Goal: Task Accomplishment & Management: Use online tool/utility

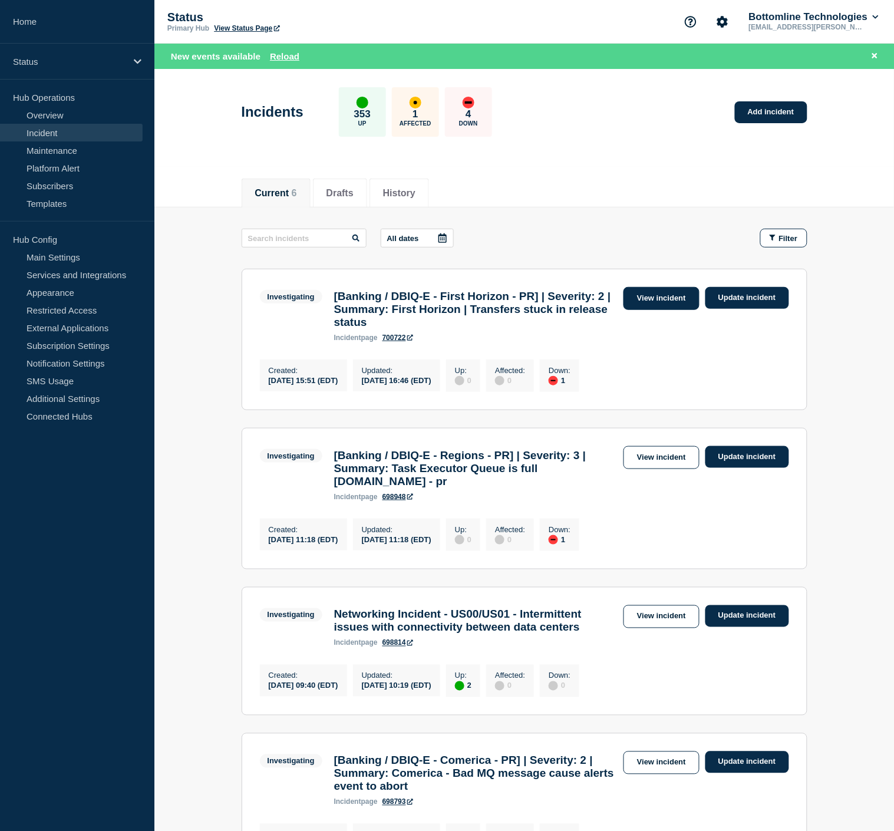
click at [652, 304] on link "View incident" at bounding box center [661, 298] width 76 height 23
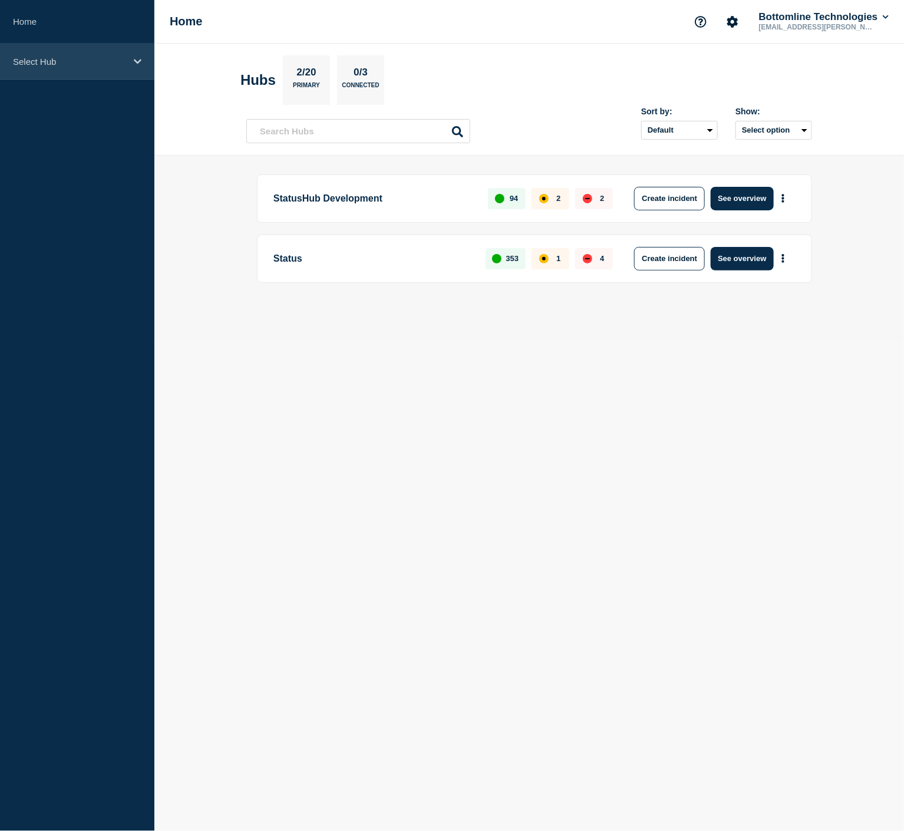
click at [83, 49] on div "Select Hub" at bounding box center [77, 62] width 154 height 36
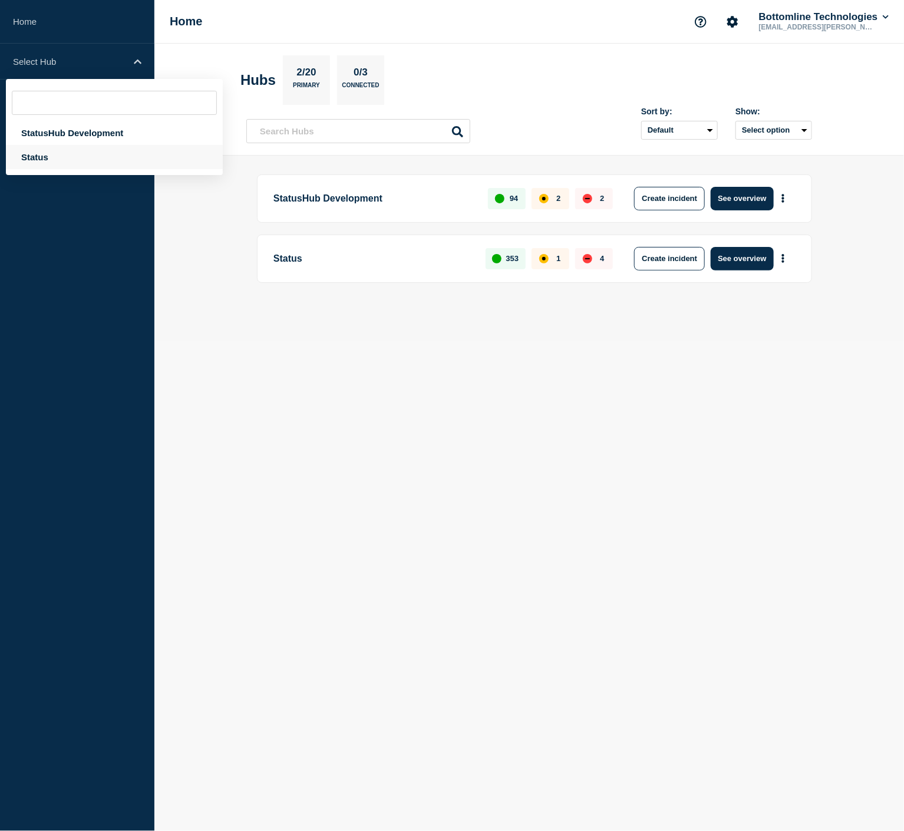
click at [80, 154] on div "Status" at bounding box center [114, 157] width 217 height 24
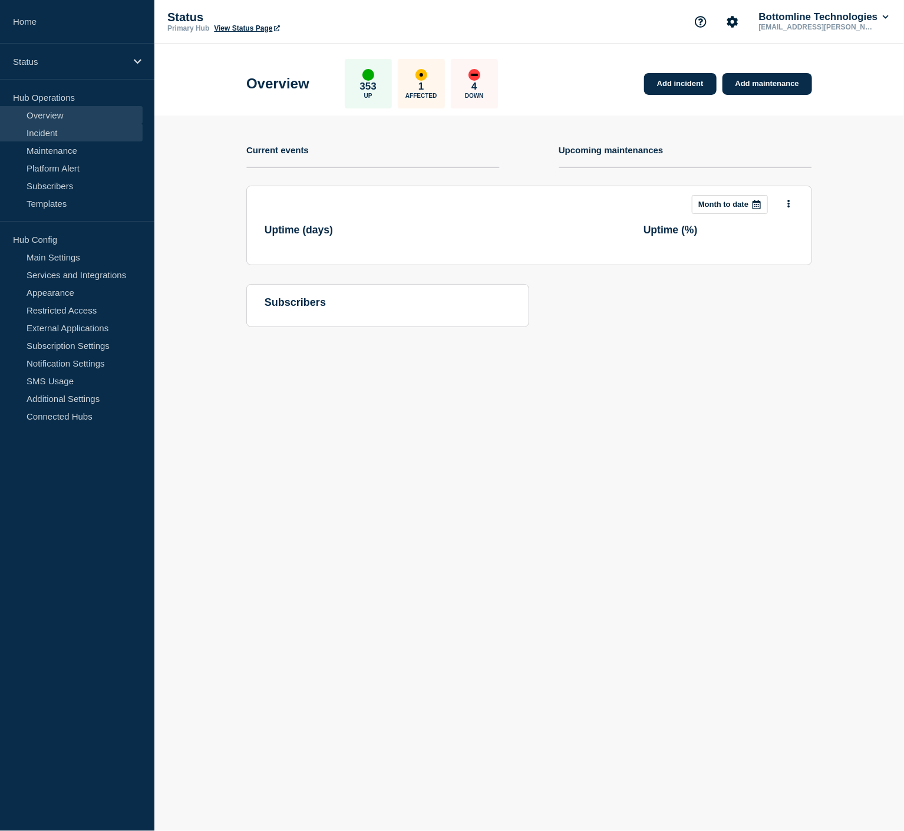
click at [74, 125] on link "Incident" at bounding box center [71, 133] width 143 height 18
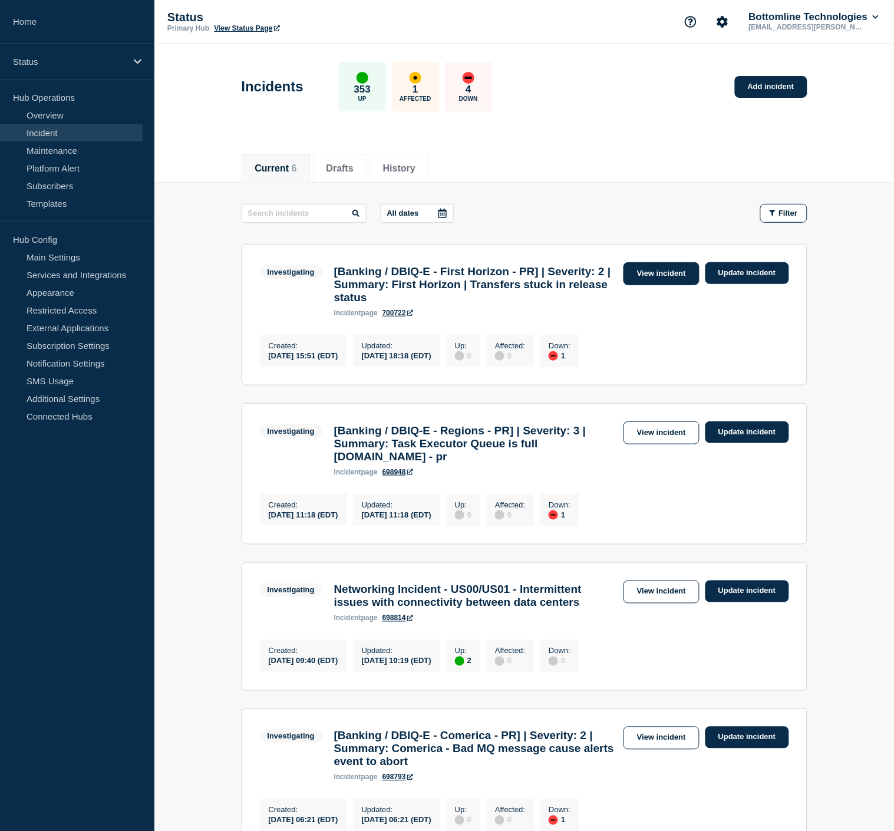
click at [662, 279] on link "View incident" at bounding box center [661, 273] width 76 height 23
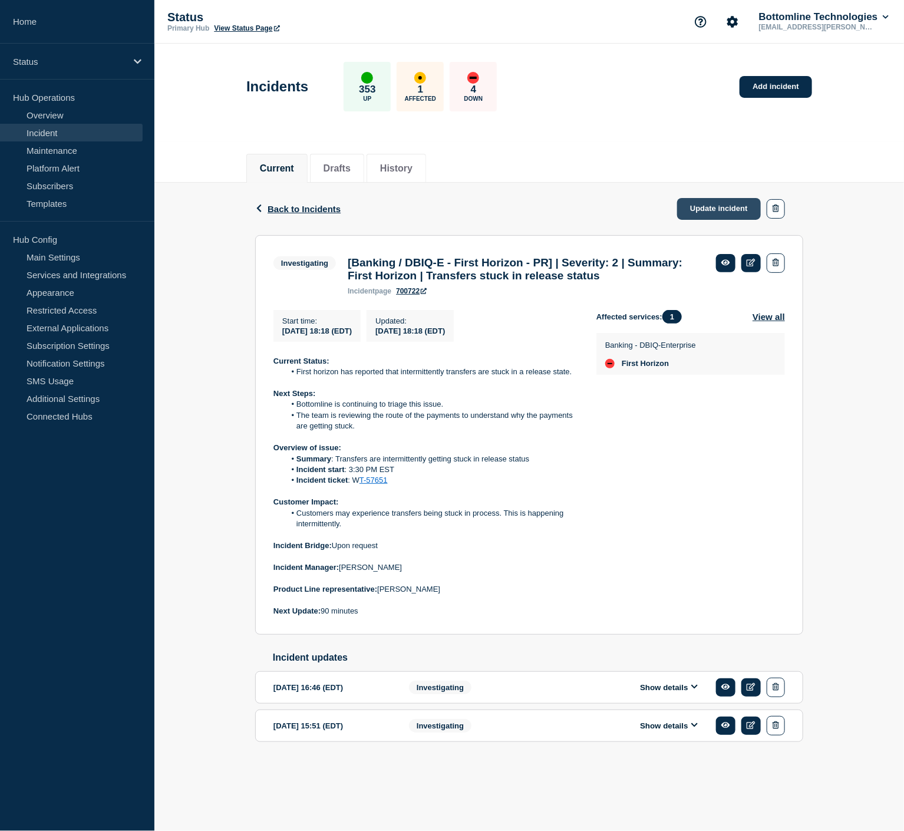
click at [711, 210] on link "Update incident" at bounding box center [719, 209] width 84 height 22
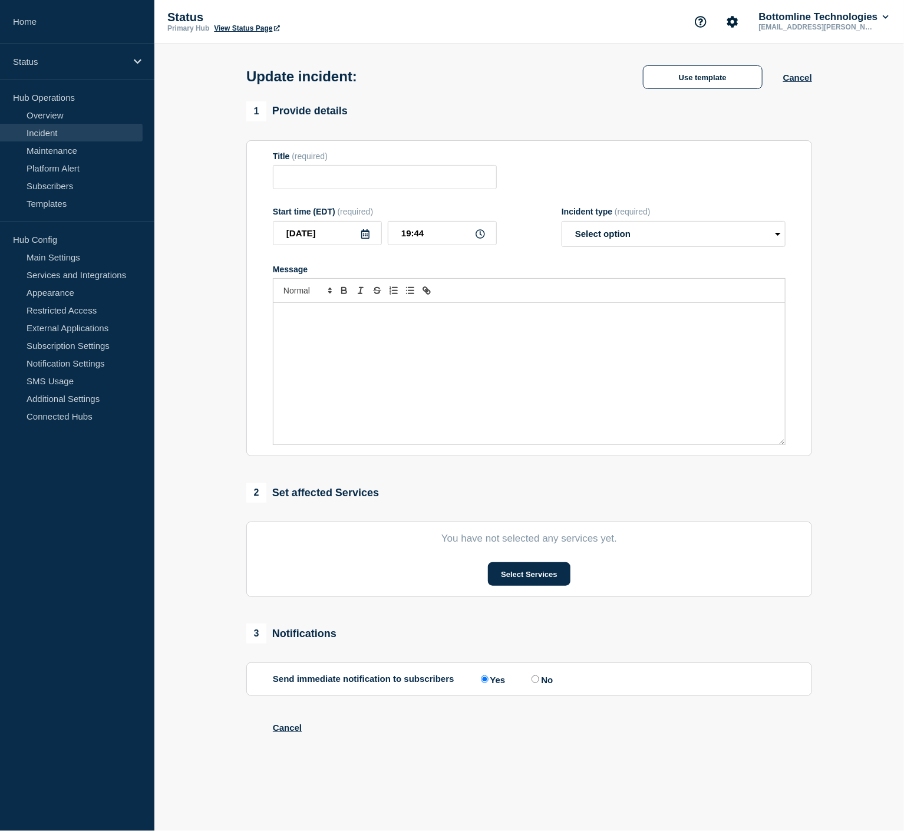
type input "[Banking / DBIQ-E - First Horizon - PR] | Severity: 2 | Summary: First Horizon …"
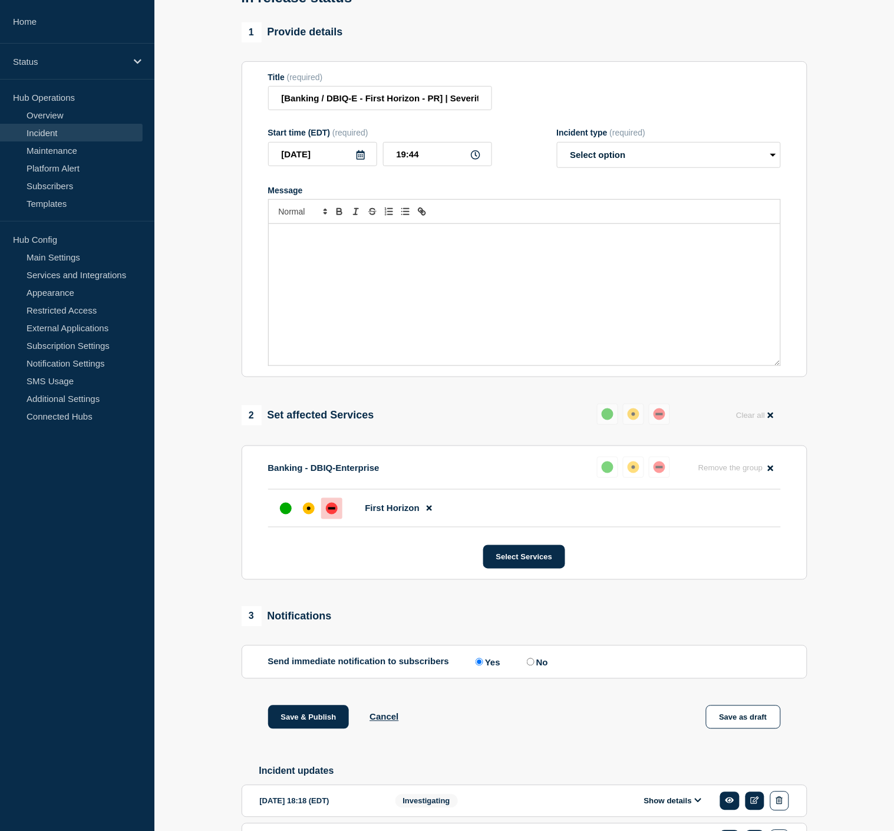
scroll to position [244, 0]
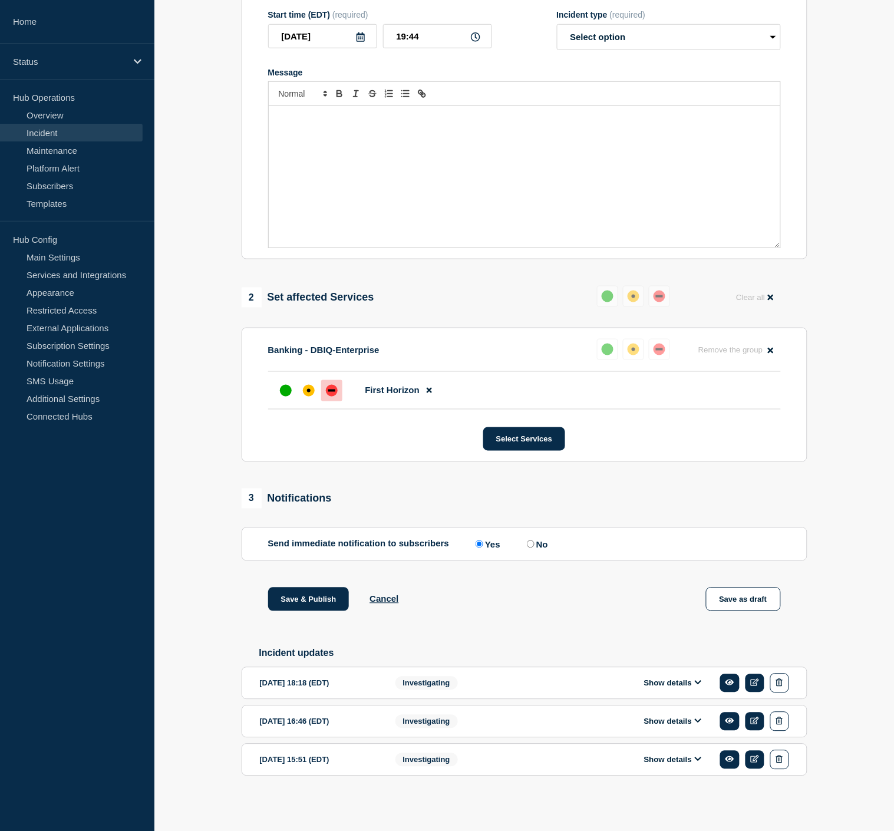
click at [684, 681] on button "Show details" at bounding box center [672, 683] width 65 height 10
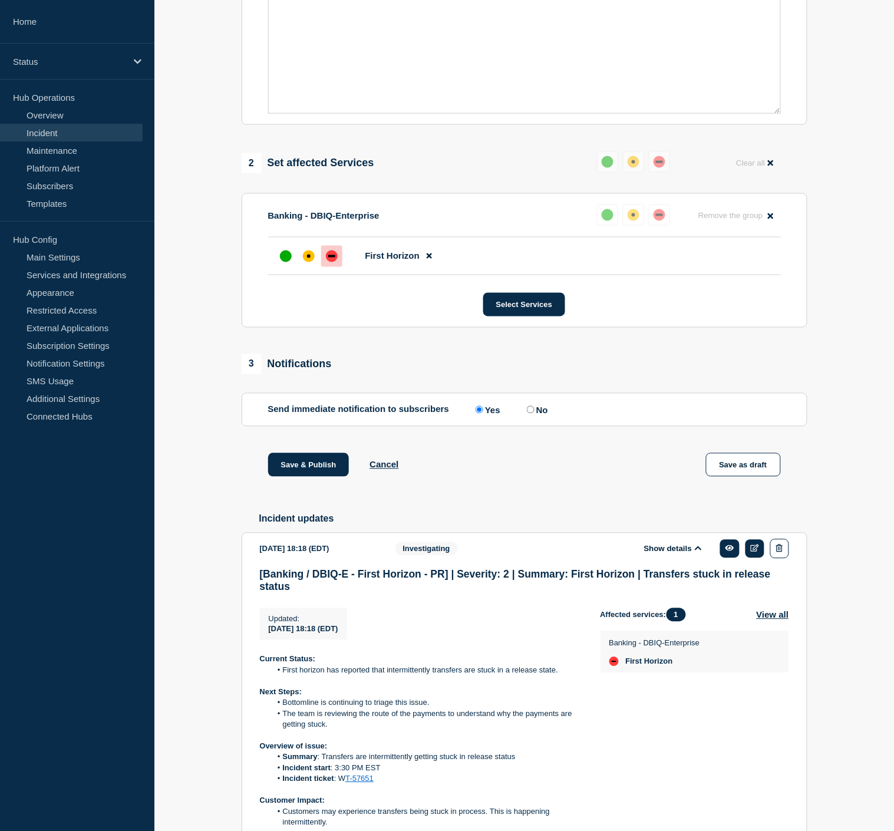
scroll to position [610, 0]
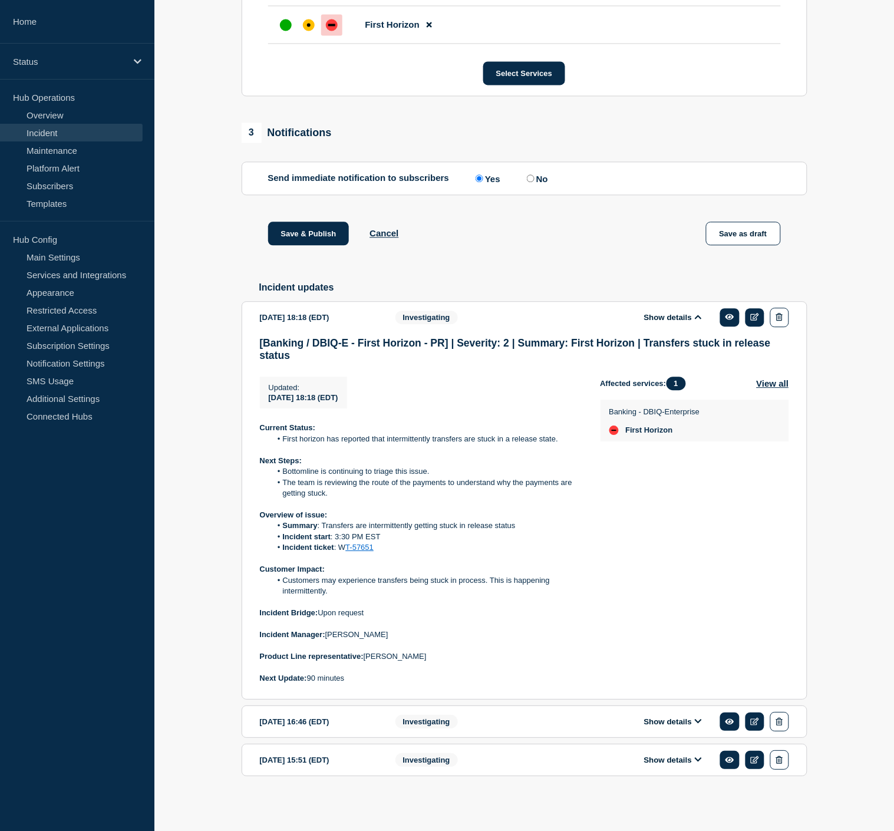
drag, startPoint x: 356, startPoint y: 675, endPoint x: 246, endPoint y: 428, distance: 270.3
click at [246, 428] on section "[DATE] 18:18 (EDT) Show details Investigating [Banking / DBIQ-E - First Horizon…" at bounding box center [525, 500] width 566 height 398
copy div "Current Status: First horizon has reported that intermittently transfers are st…"
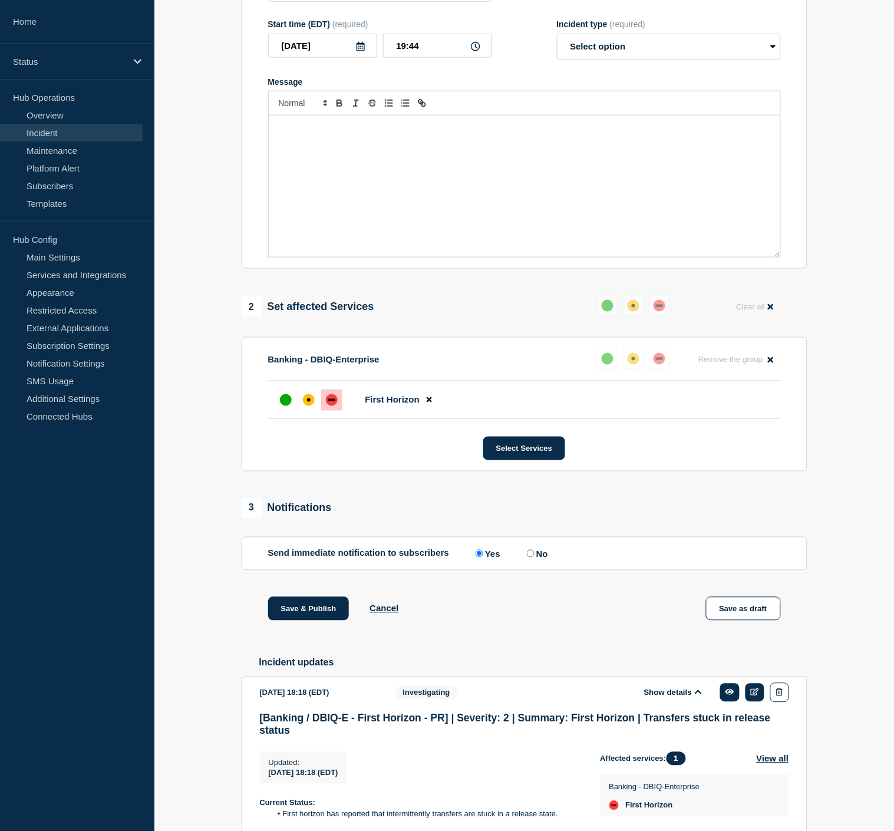
scroll to position [218, 0]
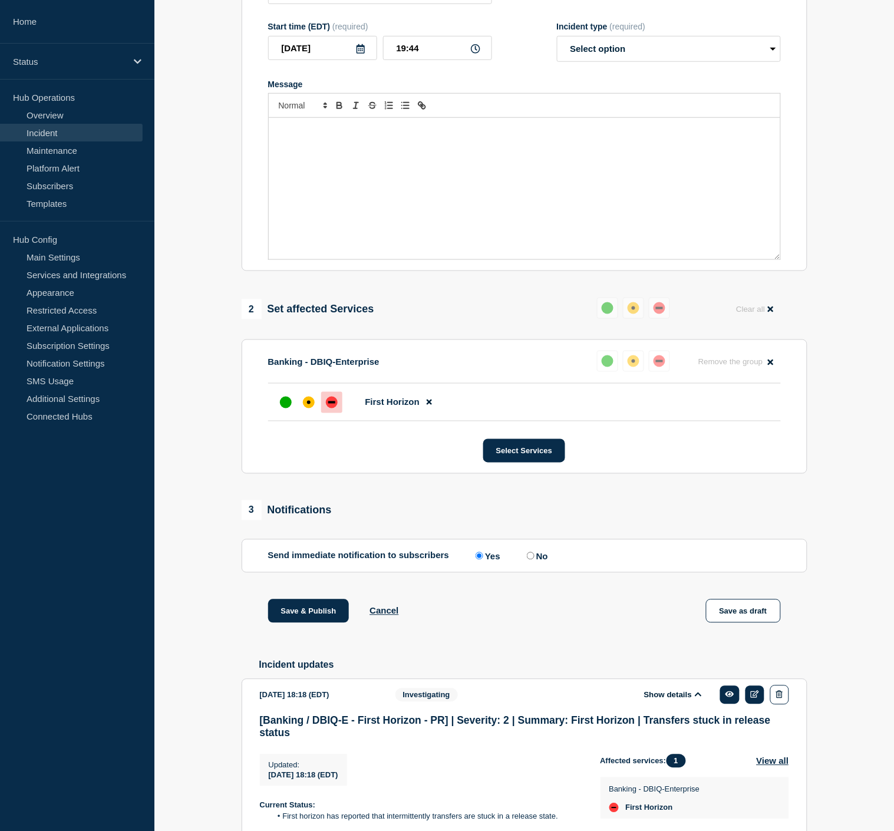
click at [378, 165] on div "Message" at bounding box center [524, 188] width 511 height 141
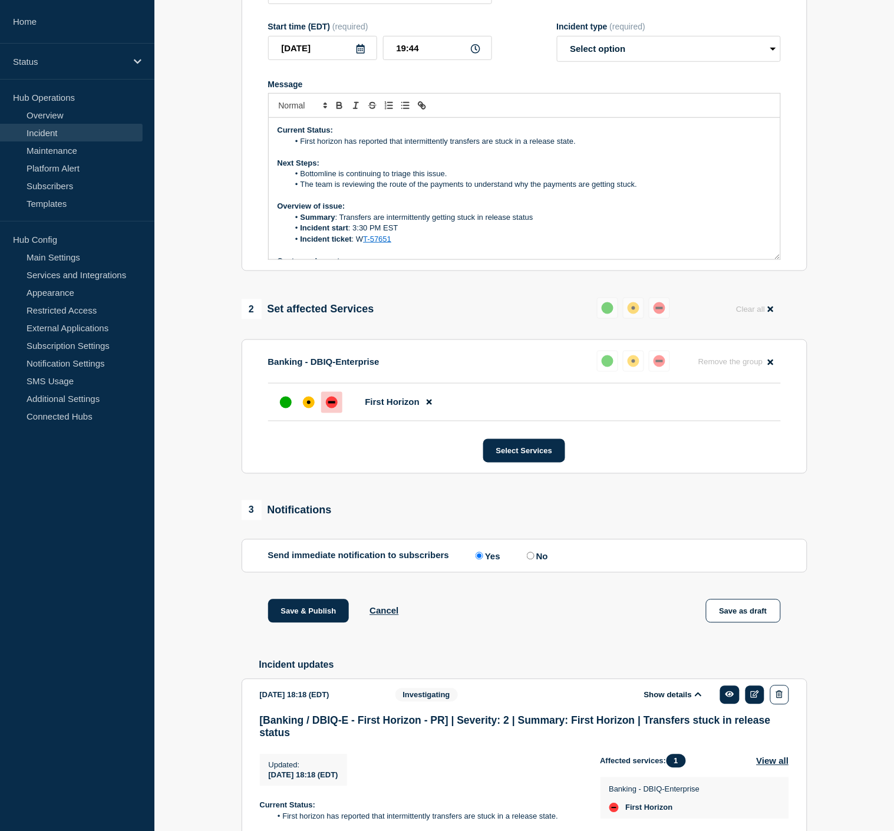
scroll to position [103, 0]
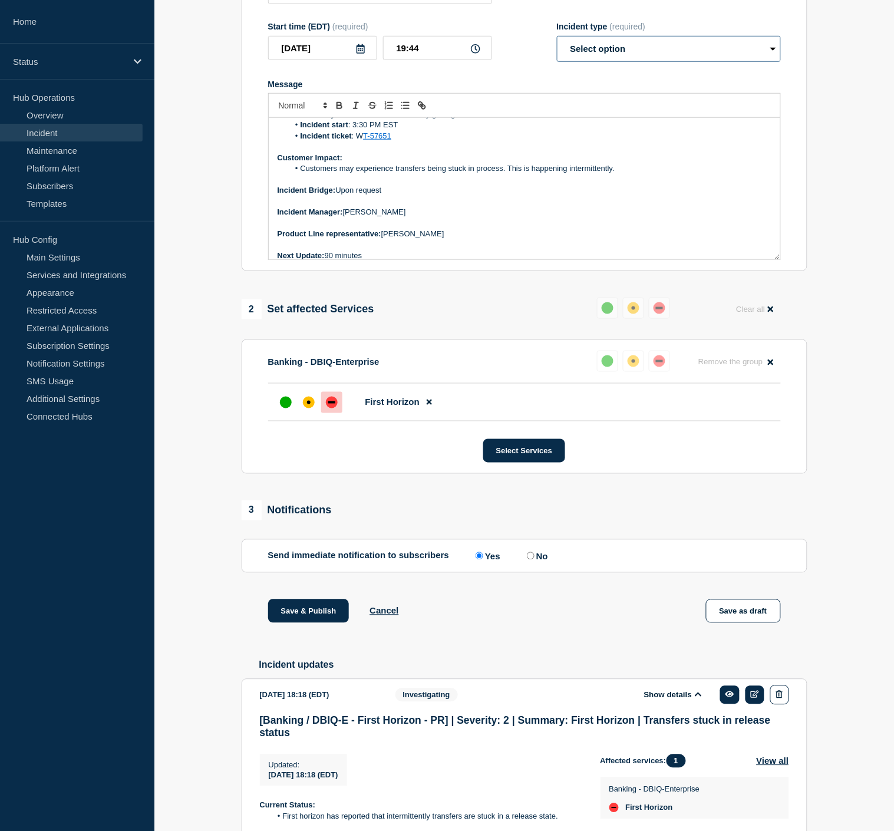
click at [608, 48] on select "Select option Investigating Identified Monitoring Resolved" at bounding box center [669, 49] width 224 height 26
select select "investigating"
click at [557, 47] on select "Select option Investigating Identified Monitoring Resolved" at bounding box center [669, 49] width 224 height 26
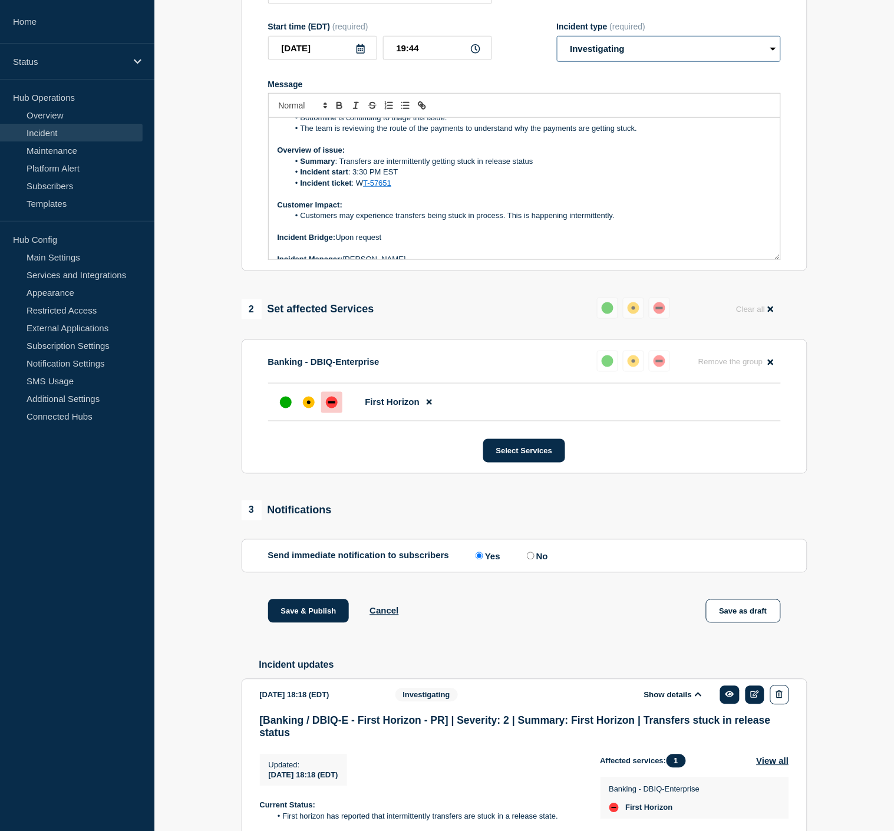
scroll to position [112, 0]
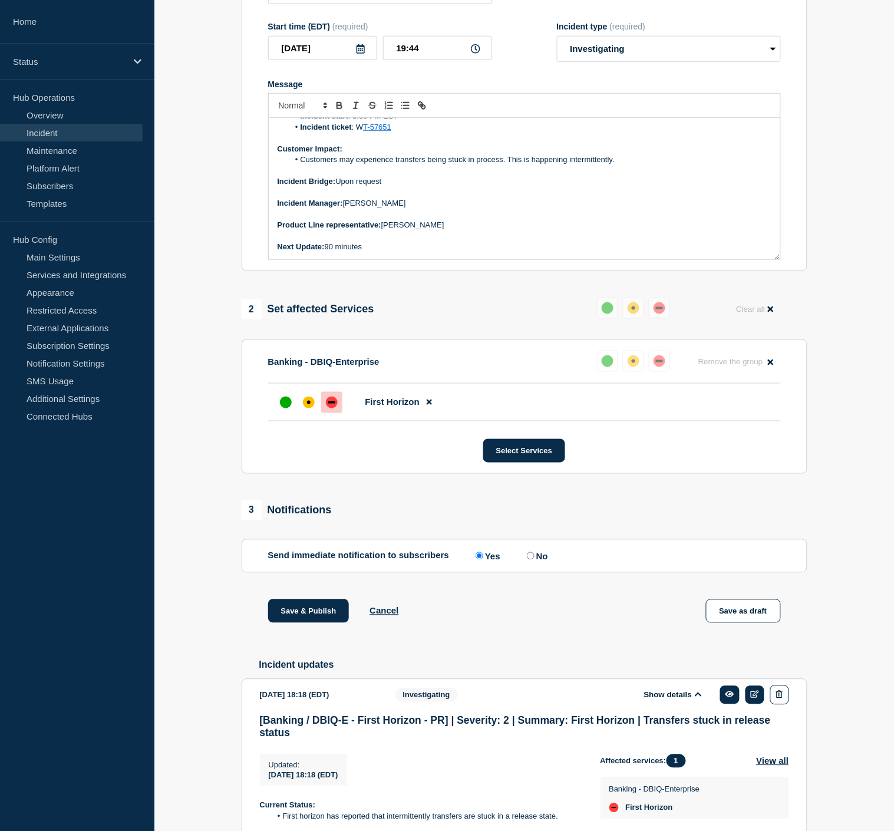
drag, startPoint x: 355, startPoint y: 255, endPoint x: 326, endPoint y: 254, distance: 28.3
click at [326, 252] on p "Next Update: 90 minutes" at bounding box center [525, 247] width 494 height 11
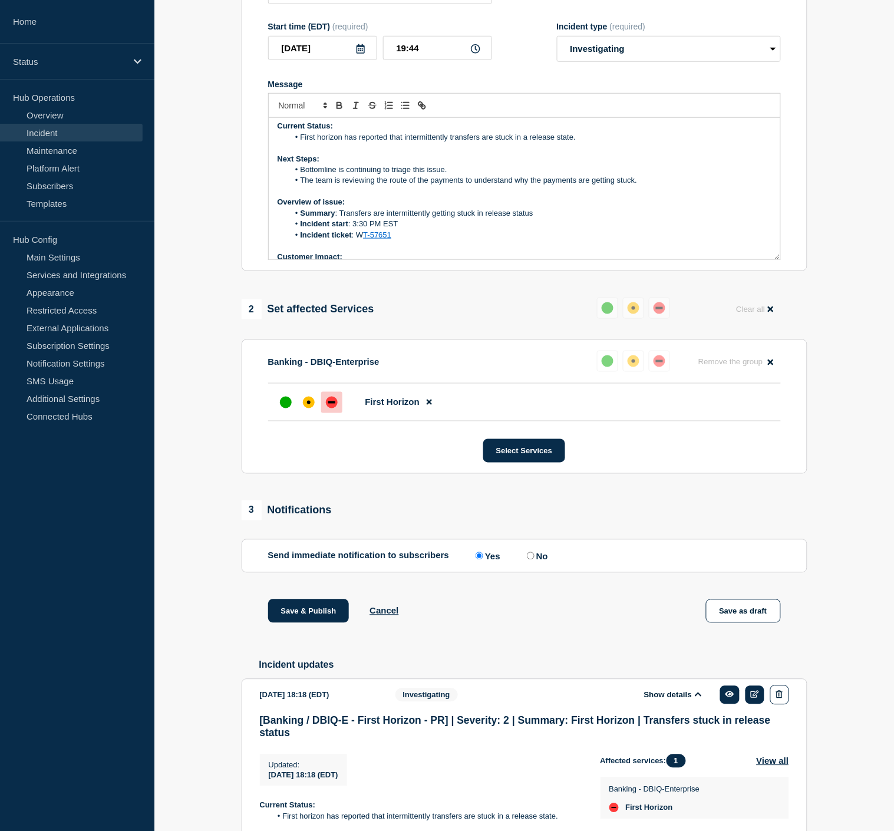
scroll to position [0, 0]
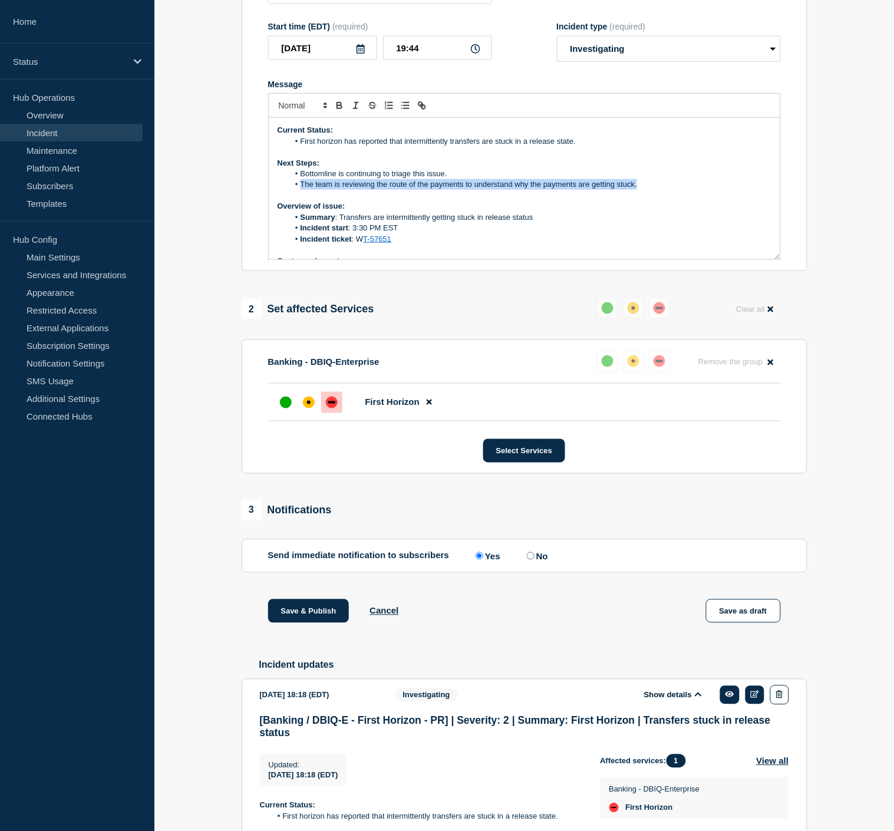
drag, startPoint x: 654, startPoint y: 192, endPoint x: 302, endPoint y: 191, distance: 351.7
click at [302, 190] on li "The team is reviewing the route of the payments to understand why the payments …" at bounding box center [530, 184] width 483 height 11
copy li "The team is reviewing the route of the payments to understand why the payments …"
click at [585, 147] on li "First horizon has reported that intermittently transfers are stuck in a release…" at bounding box center [530, 141] width 483 height 11
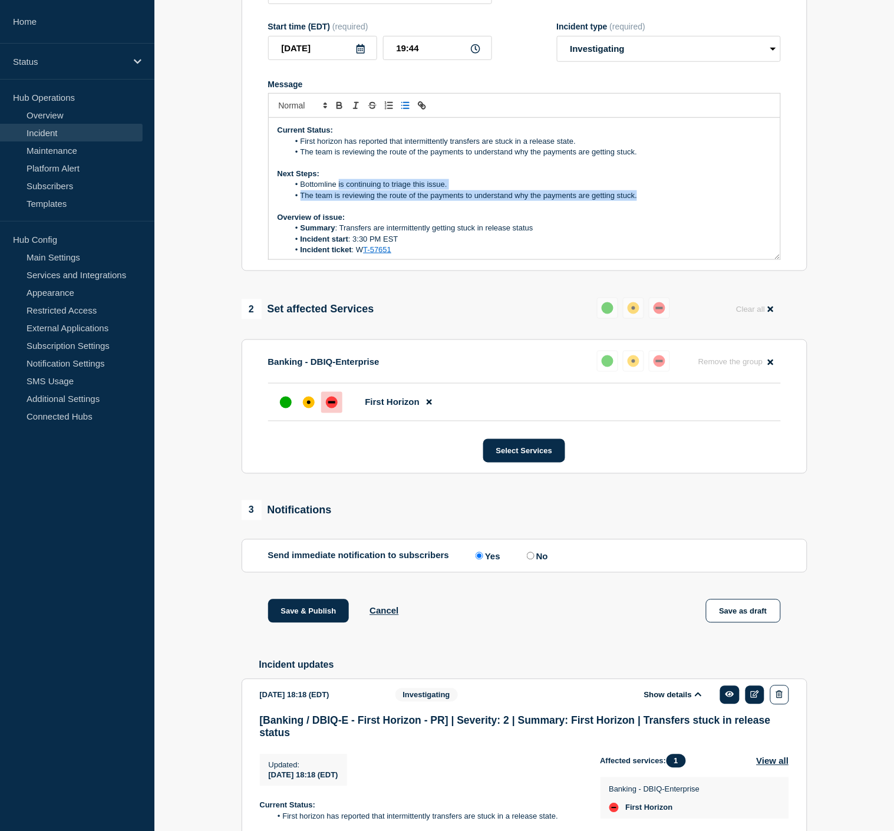
drag, startPoint x: 646, startPoint y: 205, endPoint x: 339, endPoint y: 198, distance: 307.6
click at [339, 198] on ol "Bottomline is continuing to triage this issue. The team is reviewing the route …" at bounding box center [525, 190] width 494 height 22
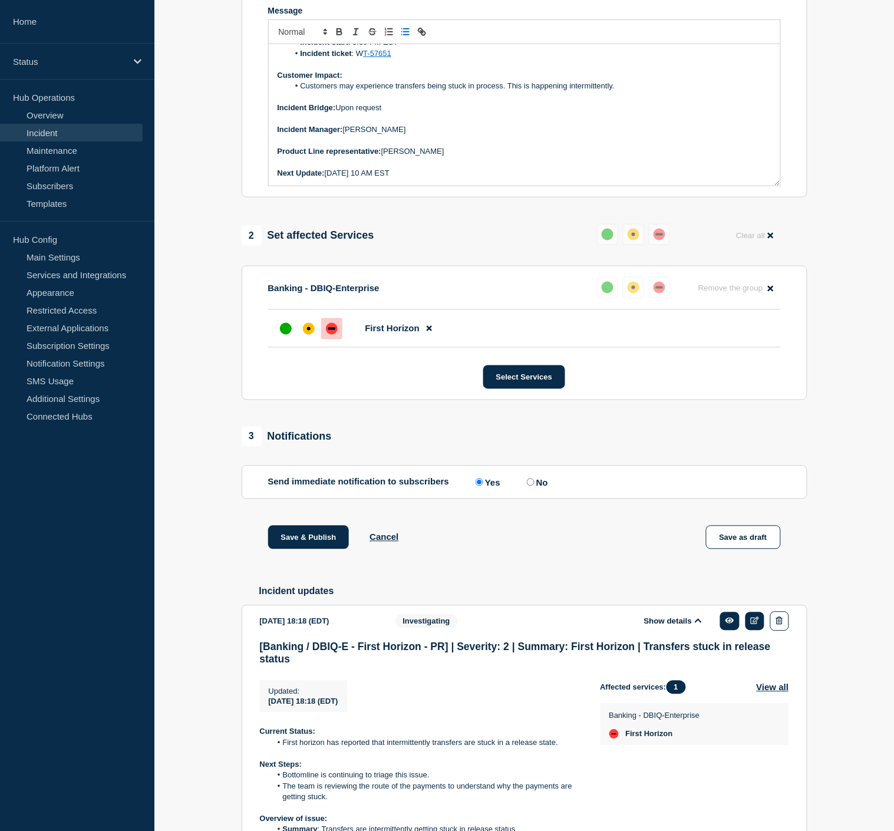
scroll to position [283, 0]
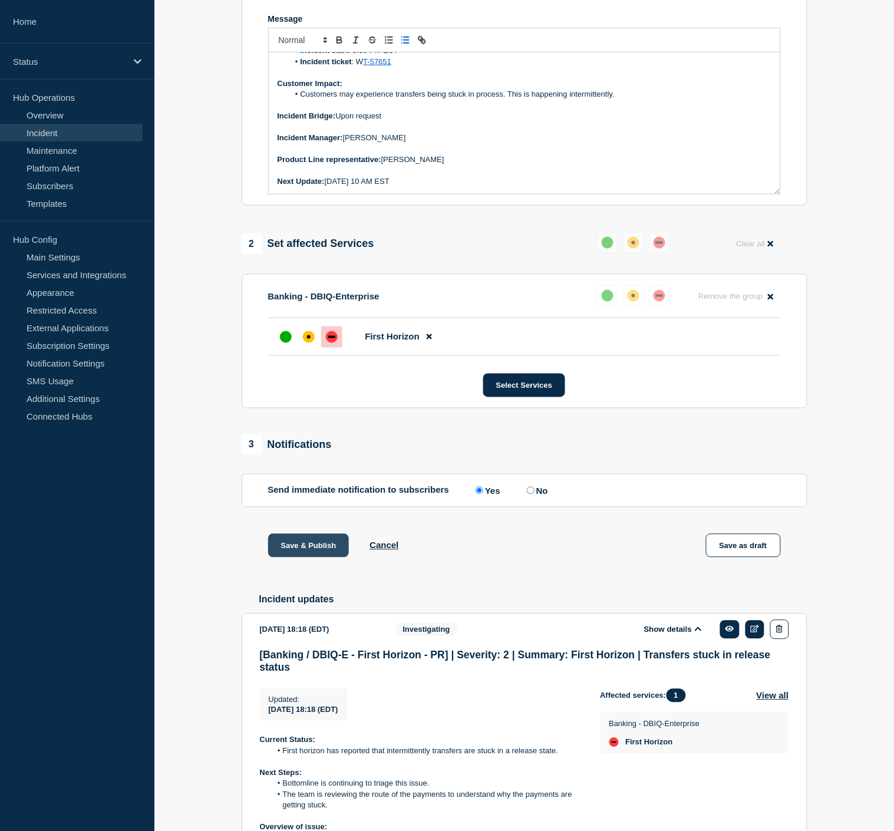
click at [309, 556] on button "Save & Publish" at bounding box center [308, 546] width 81 height 24
